Goal: Task Accomplishment & Management: Complete application form

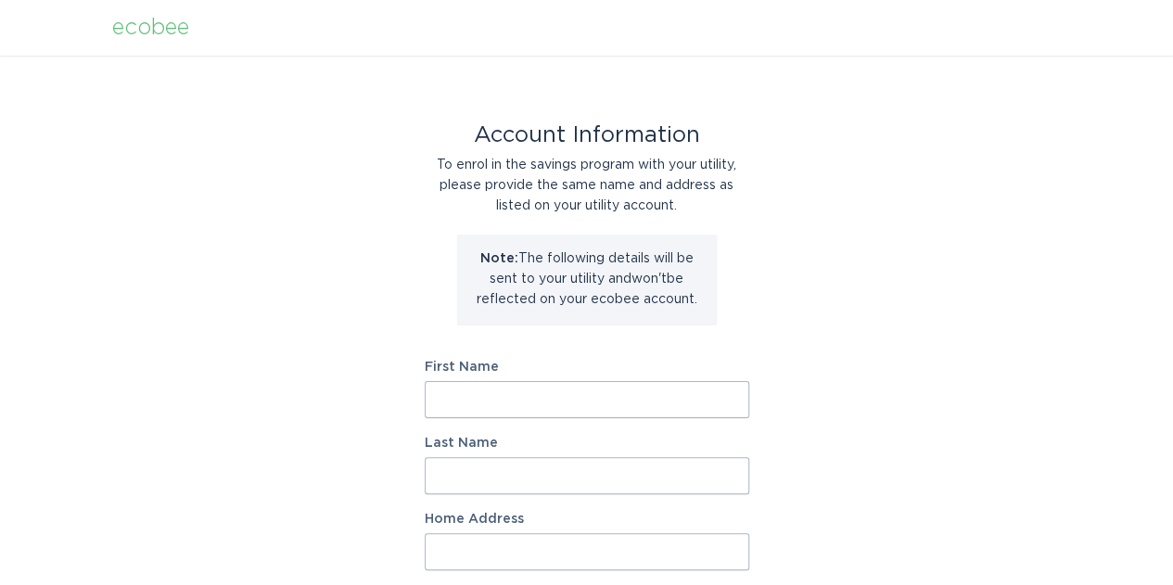
click at [587, 398] on input "First Name" at bounding box center [587, 399] width 325 height 37
type input "Tushar"
click at [516, 472] on input "Last Name" at bounding box center [587, 475] width 325 height 37
type input "[PERSON_NAME]"
click at [534, 548] on input "Home Address" at bounding box center [587, 551] width 325 height 37
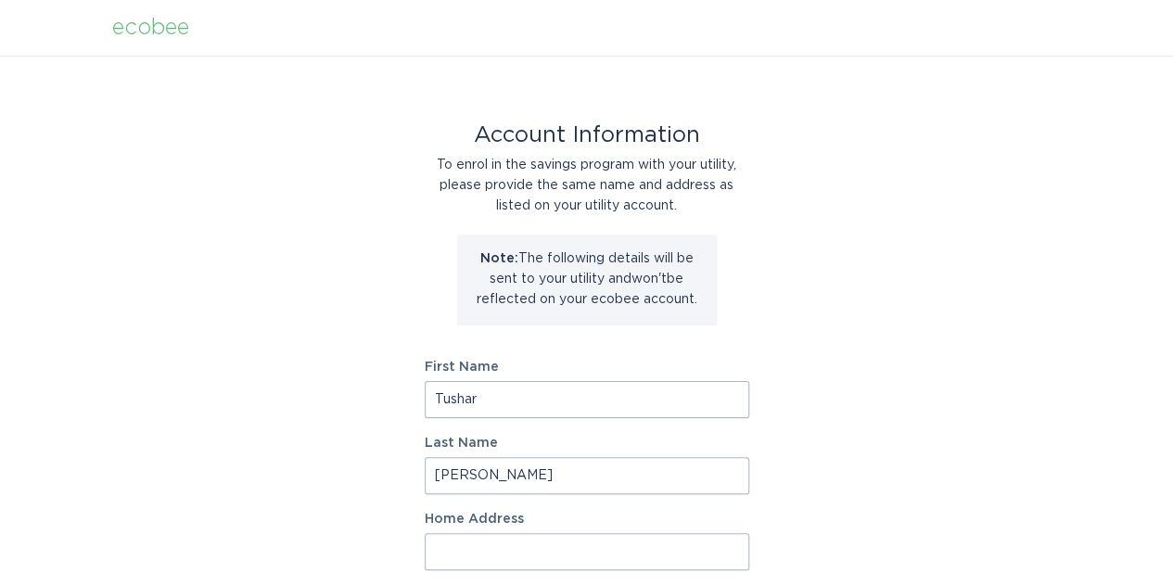
type input "[STREET_ADDRESS]"
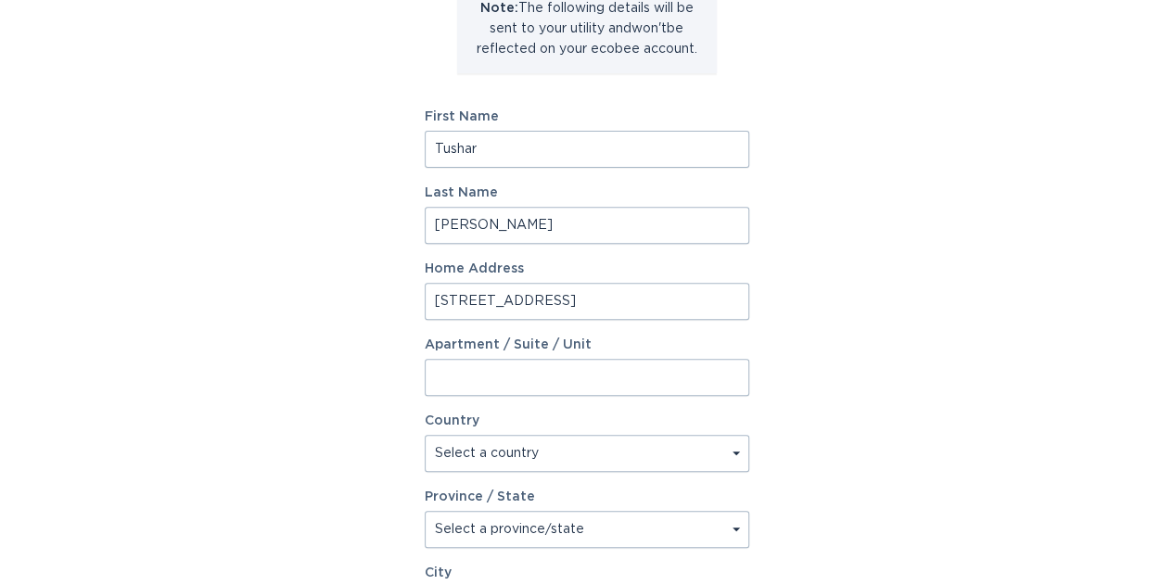
scroll to position [278, 0]
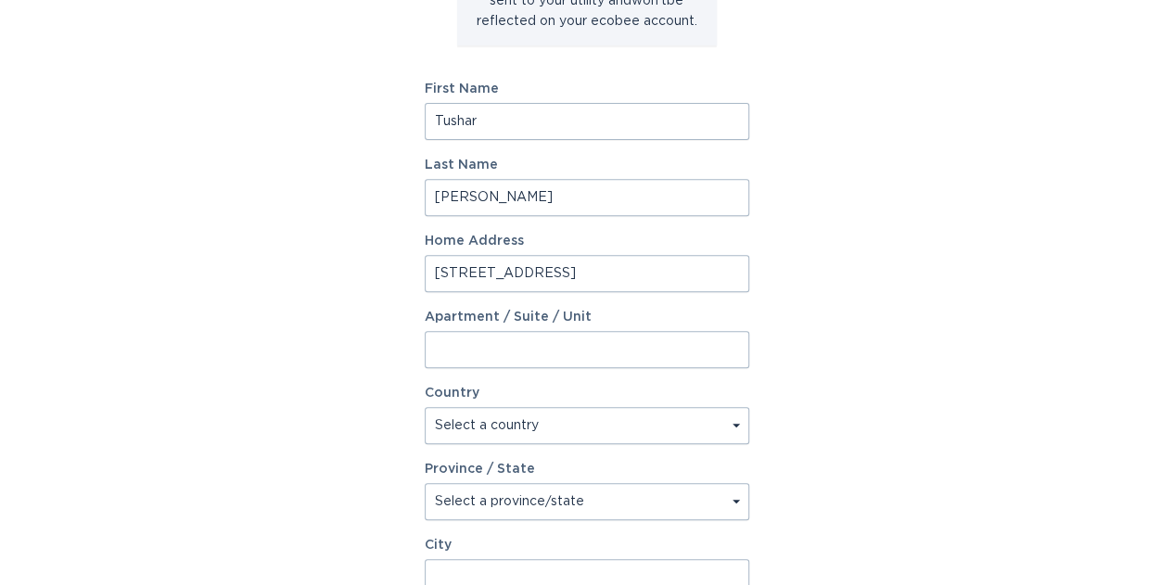
click at [534, 421] on select "Select a country [GEOGRAPHIC_DATA] [GEOGRAPHIC_DATA]" at bounding box center [587, 425] width 325 height 37
select select "US"
click at [425, 407] on select "Select a country [GEOGRAPHIC_DATA] [GEOGRAPHIC_DATA]" at bounding box center [587, 425] width 325 height 37
click at [484, 507] on select "Select a province/state [US_STATE] [US_STATE] [US_STATE] [US_STATE] [US_STATE] …" at bounding box center [587, 501] width 325 height 37
select select "SC"
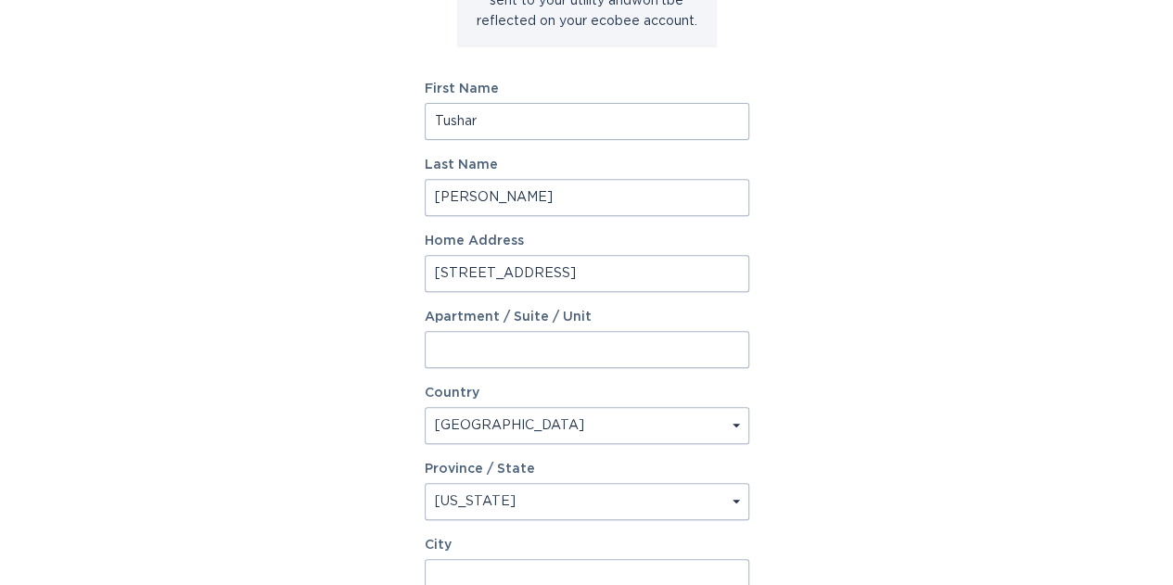
click at [425, 483] on select "Select a province/state [US_STATE] [US_STATE] [US_STATE] [US_STATE] [US_STATE] …" at bounding box center [587, 501] width 325 height 37
click at [454, 573] on input "City" at bounding box center [587, 577] width 325 height 37
type input "[PERSON_NAME]"
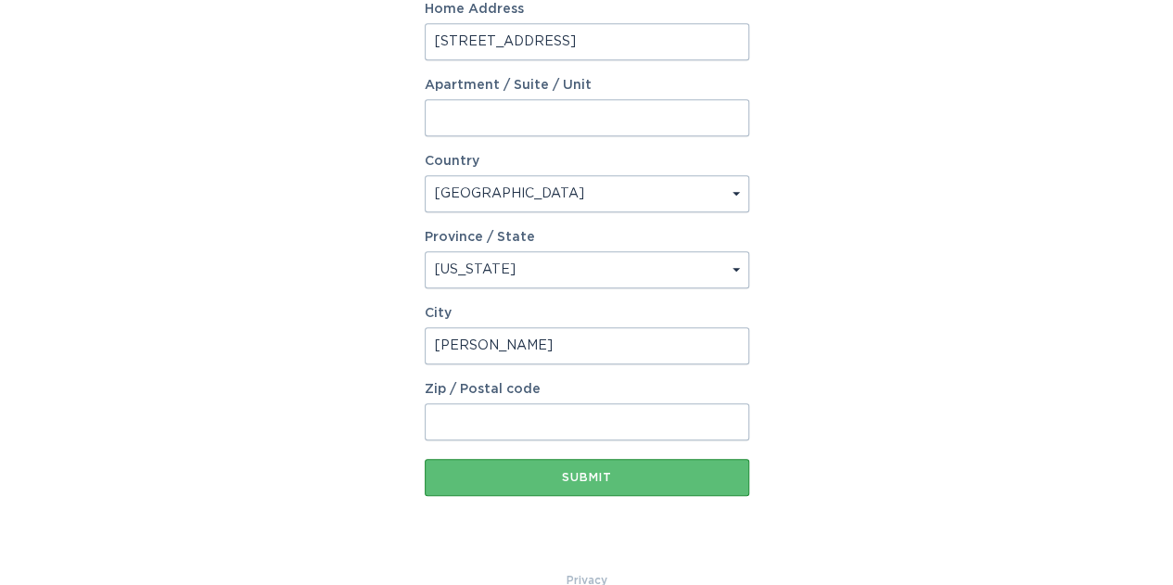
scroll to position [543, 0]
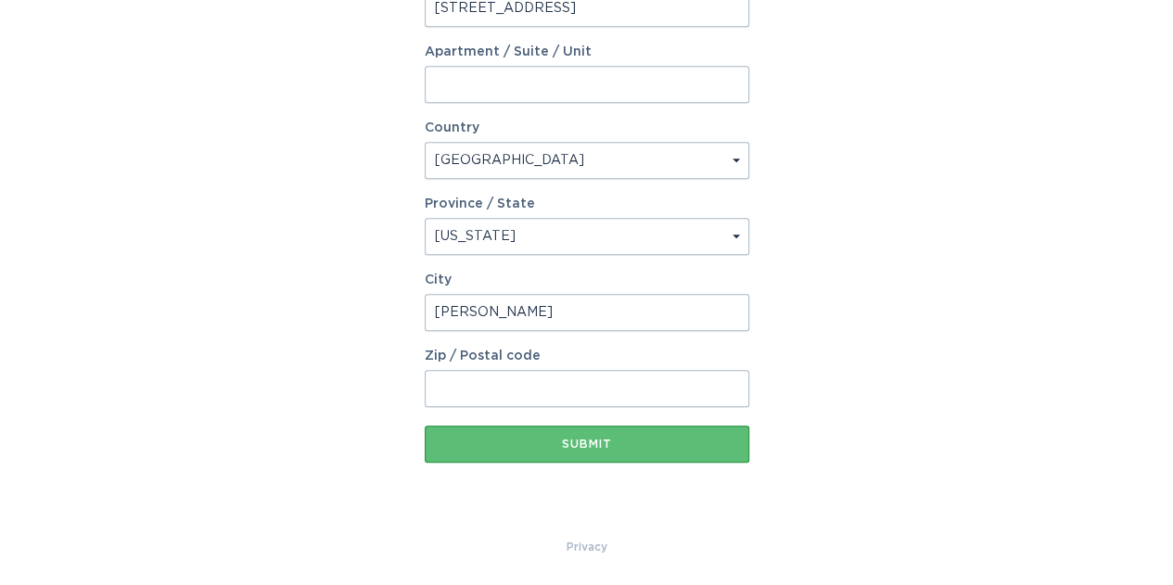
click at [471, 381] on input "Zip / Postal code" at bounding box center [587, 388] width 325 height 37
type input "29671"
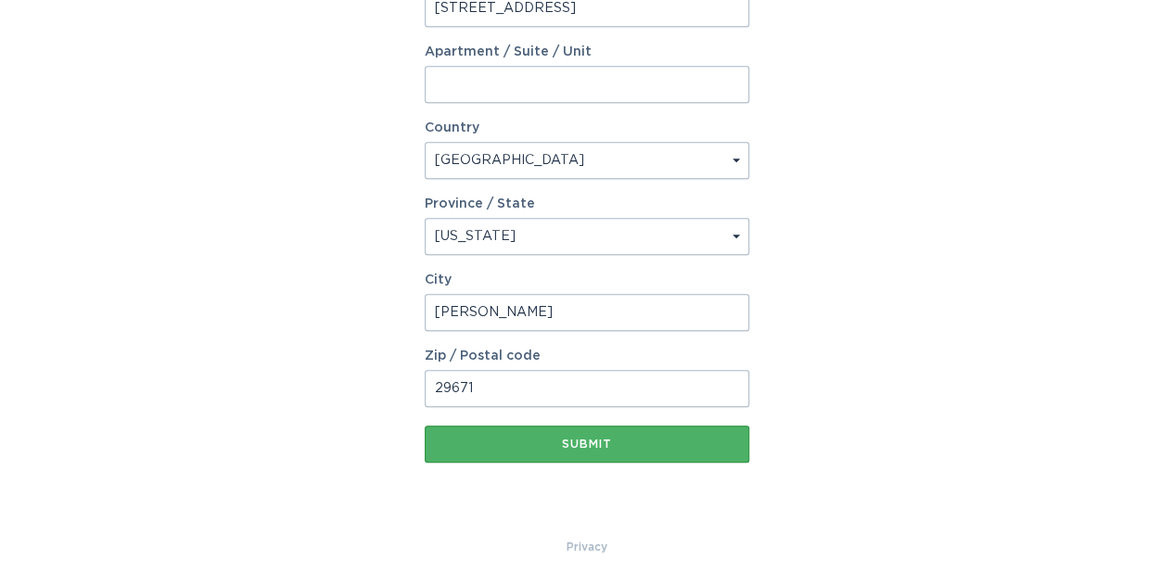
click at [583, 449] on div "Submit" at bounding box center [587, 444] width 306 height 11
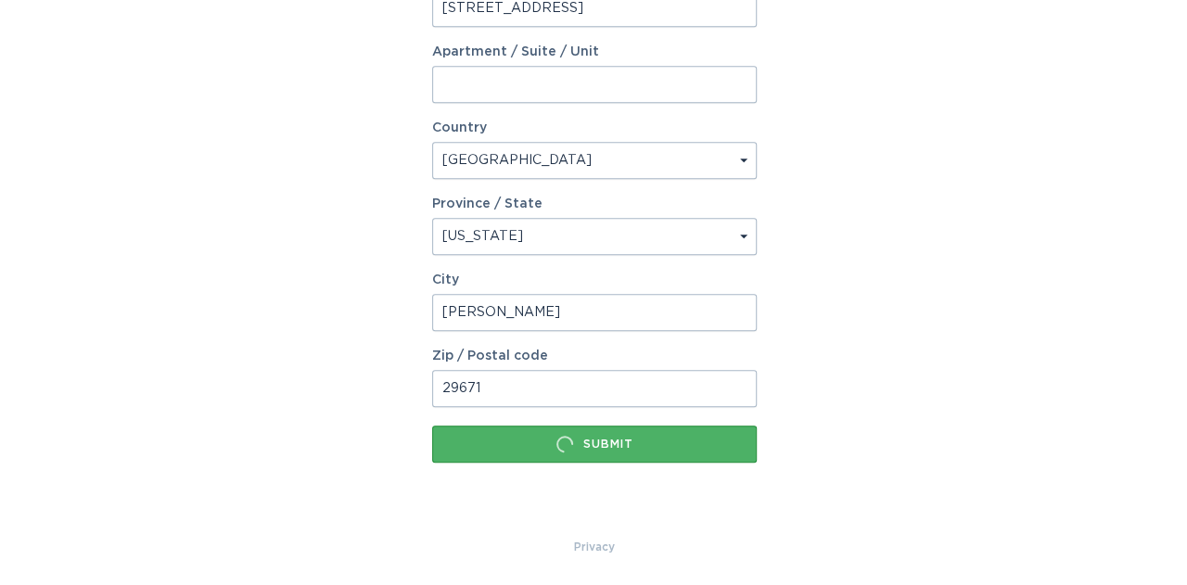
scroll to position [0, 0]
